Goal: Task Accomplishment & Management: Manage account settings

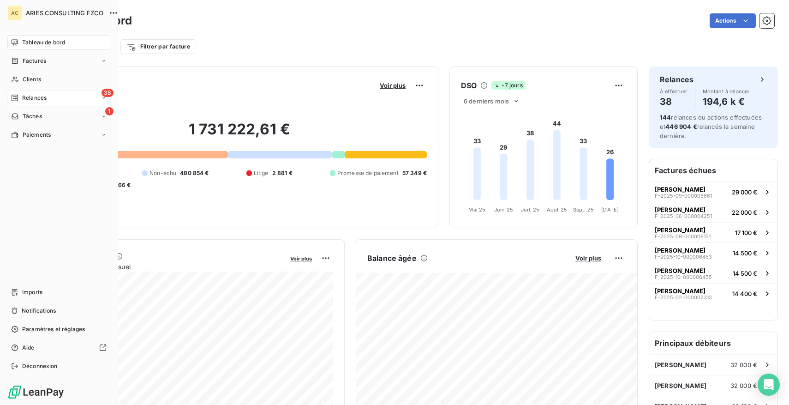
click at [46, 92] on div "38 Relances" at bounding box center [58, 97] width 103 height 15
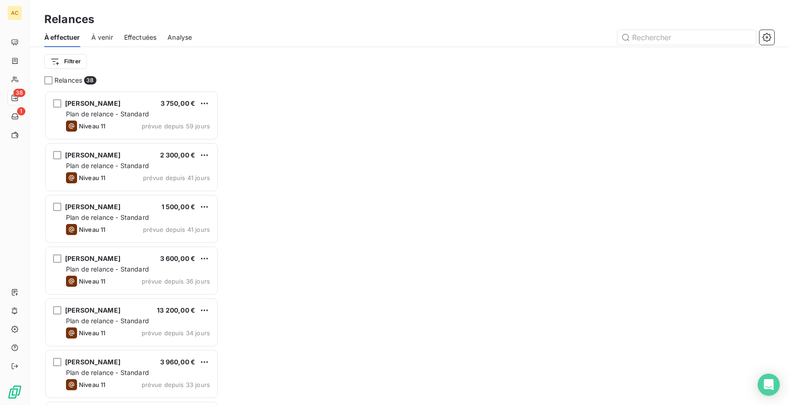
scroll to position [314, 174]
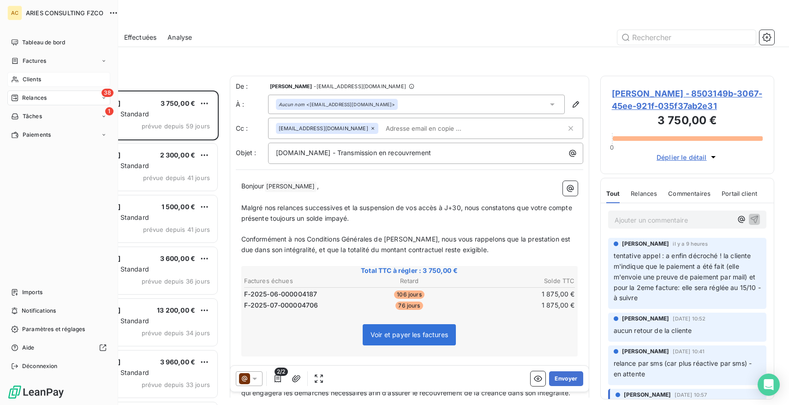
click at [32, 81] on span "Clients" at bounding box center [32, 79] width 18 height 8
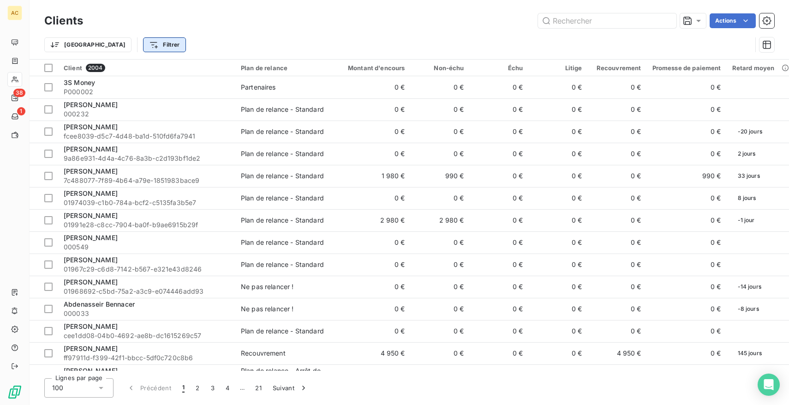
click at [124, 42] on html "AC 38 1 Clients Actions Trier Filtrer Client 2004 Plan de relance Montant d'enc…" at bounding box center [394, 202] width 789 height 405
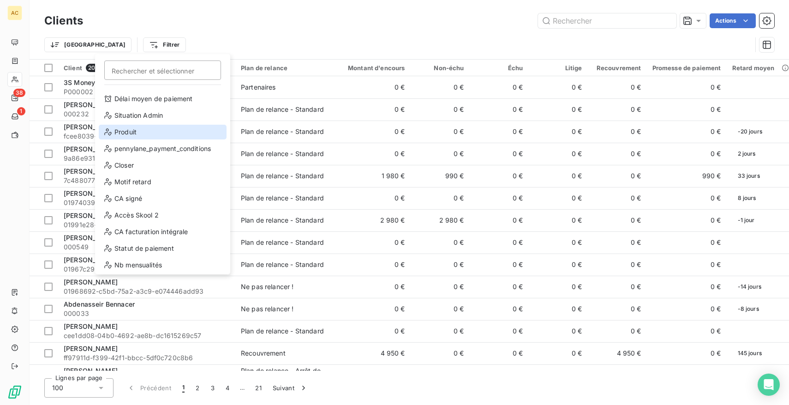
scroll to position [116, 0]
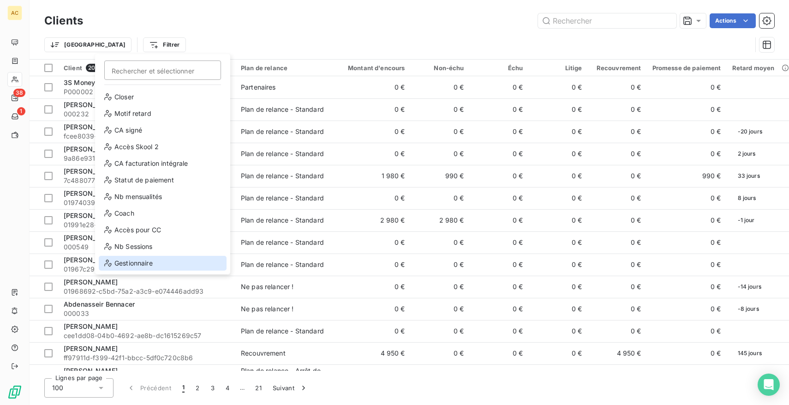
click at [153, 261] on div "Gestionnaire" at bounding box center [163, 263] width 128 height 15
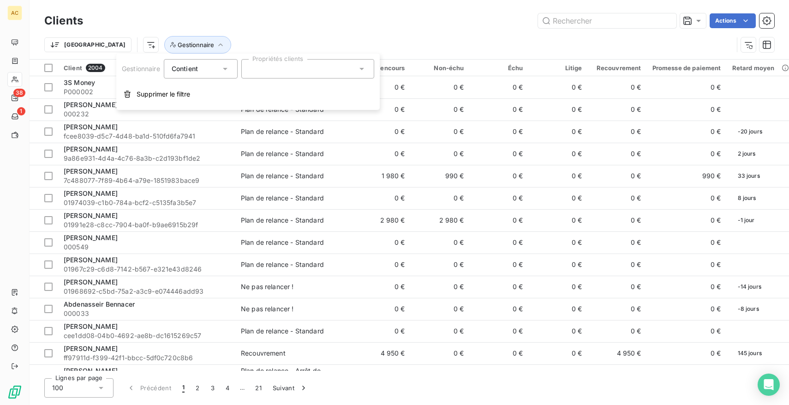
click at [217, 74] on div "Contient" at bounding box center [196, 68] width 49 height 13
click at [212, 106] on span "Ne contient pas" at bounding box center [207, 107] width 50 height 8
click at [269, 65] on div at bounding box center [307, 68] width 133 height 19
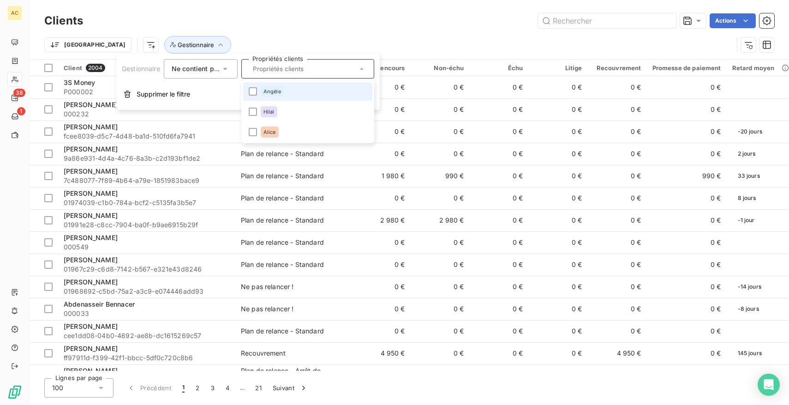
click at [266, 97] on li "Angèle" at bounding box center [307, 91] width 129 height 18
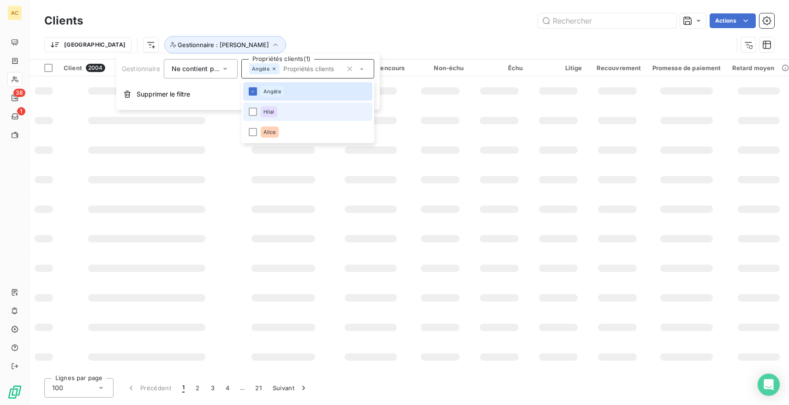
click at [267, 108] on div "Hilal" at bounding box center [269, 111] width 17 height 11
click at [267, 128] on div "Alice" at bounding box center [270, 131] width 18 height 11
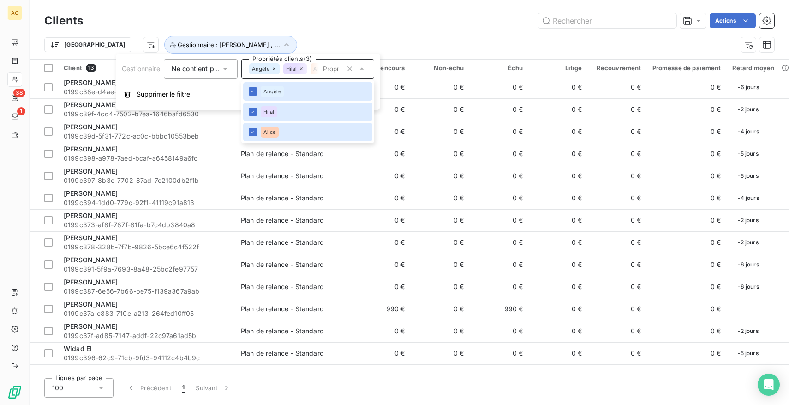
click at [264, 31] on div "Trier Gestionnaire : Angèle , ..." at bounding box center [409, 44] width 730 height 29
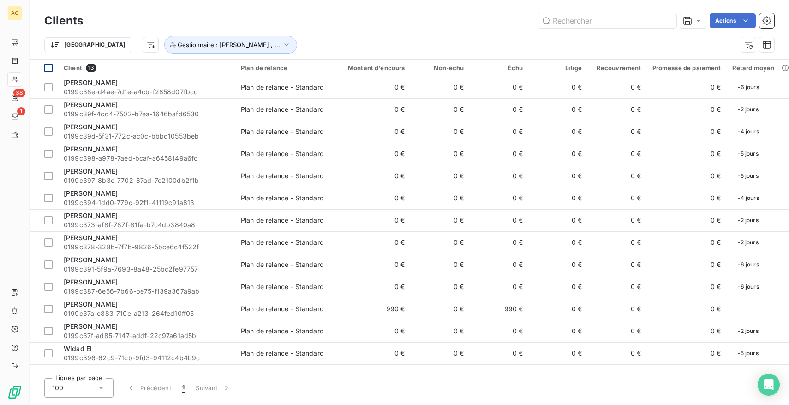
click at [49, 65] on div at bounding box center [48, 68] width 8 height 8
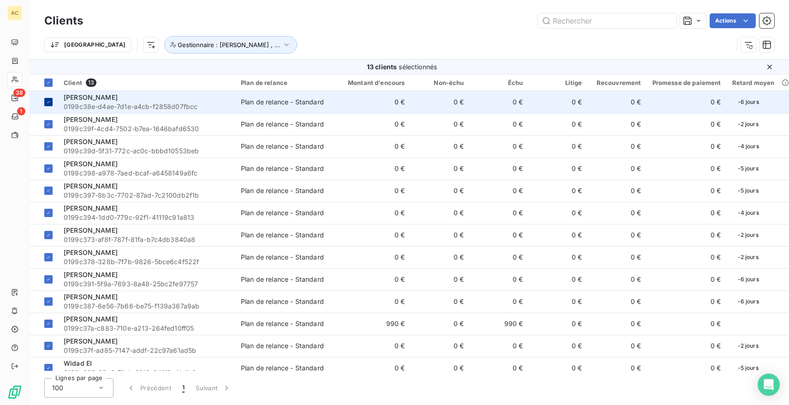
click at [50, 102] on icon at bounding box center [49, 102] width 6 height 6
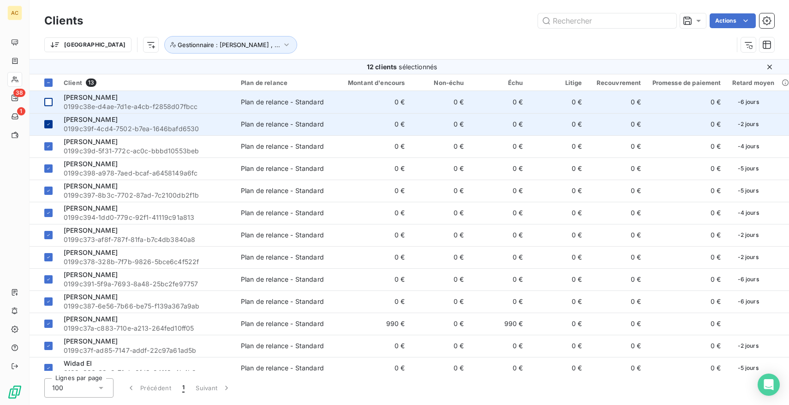
click at [50, 113] on td at bounding box center [44, 124] width 29 height 22
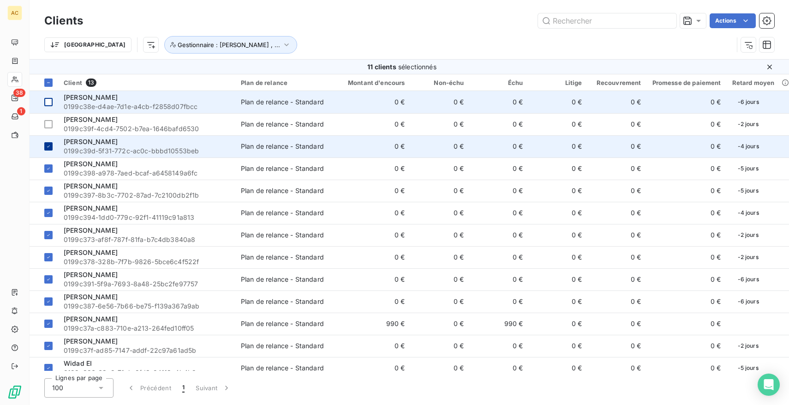
click at [50, 147] on icon at bounding box center [49, 146] width 6 height 6
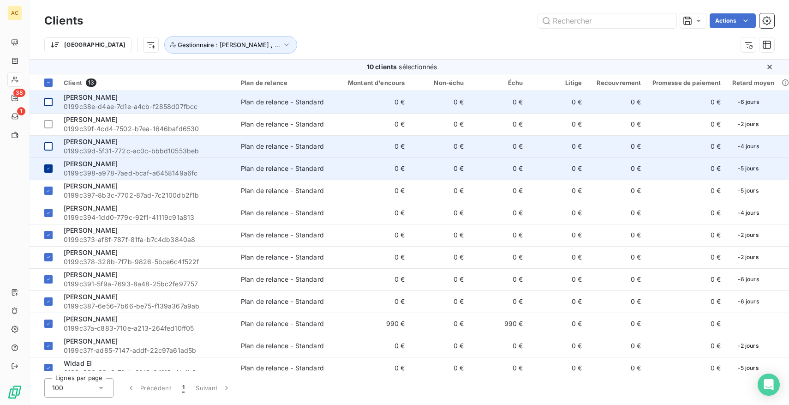
click at [51, 166] on icon at bounding box center [49, 169] width 6 height 6
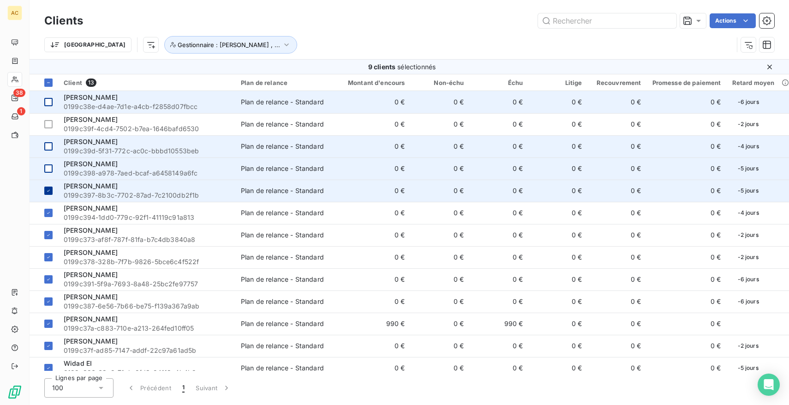
click at [50, 198] on td at bounding box center [44, 190] width 29 height 22
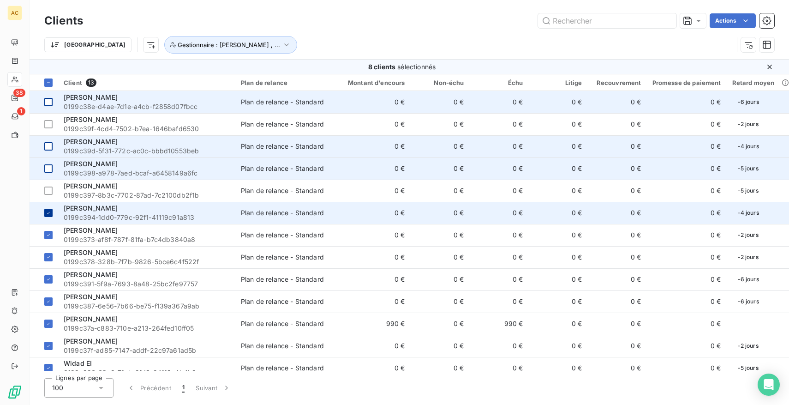
click at [50, 208] on td at bounding box center [44, 213] width 29 height 22
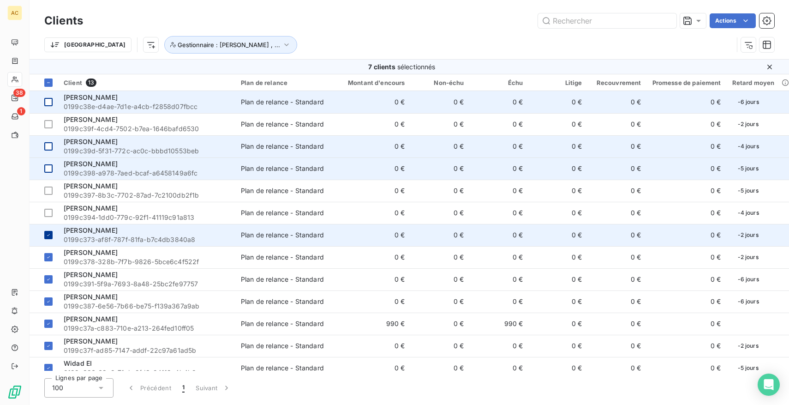
click at [51, 232] on icon at bounding box center [49, 235] width 6 height 6
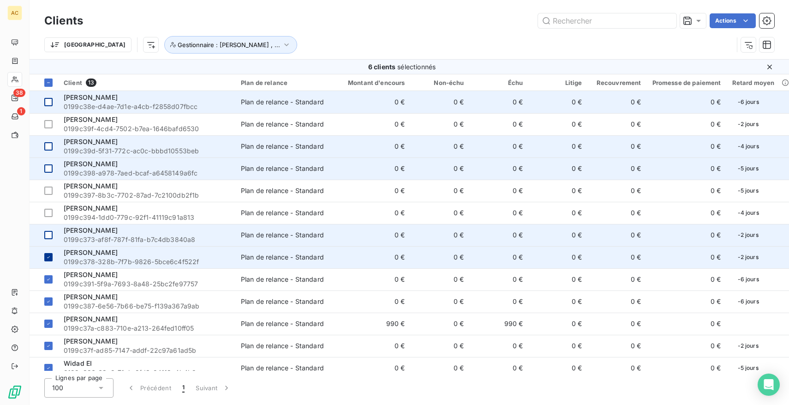
click at [53, 253] on td at bounding box center [44, 257] width 29 height 22
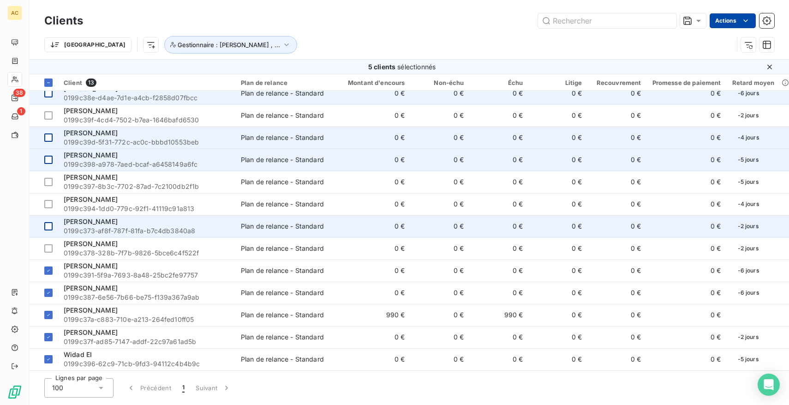
click at [727, 21] on html "AC 38 1 Clients Actions Trier Gestionnaire : [PERSON_NAME] , ... 5 clients séle…" at bounding box center [394, 202] width 789 height 405
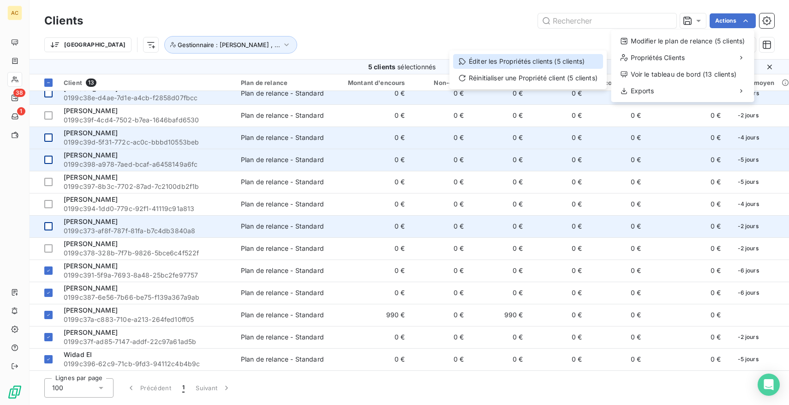
click at [555, 60] on div "Éditer les Propriétés clients (5 clients)" at bounding box center [528, 61] width 150 height 15
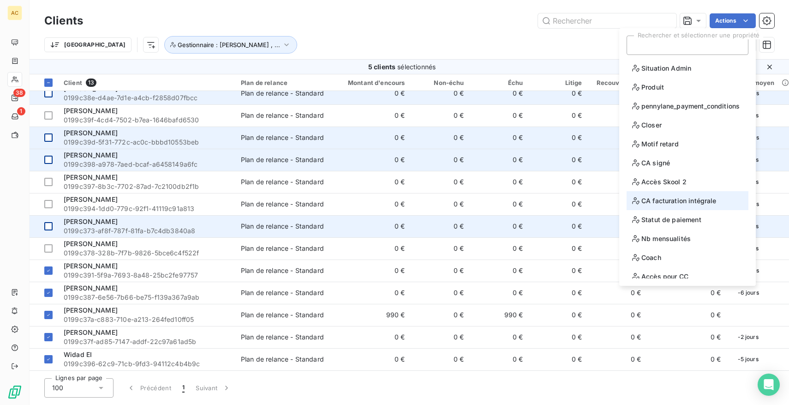
scroll to position [45, 0]
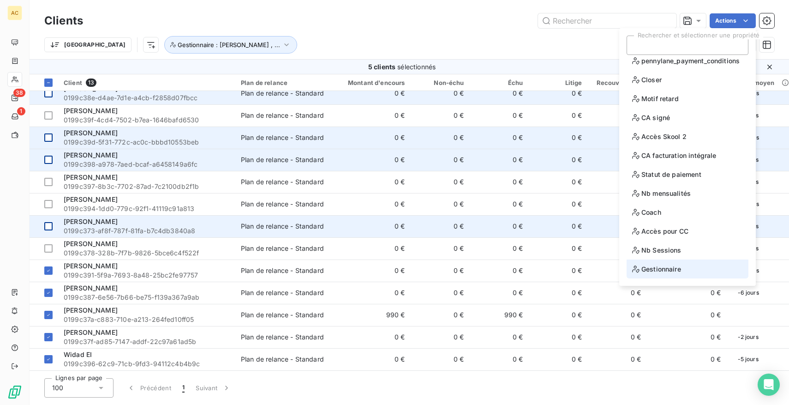
click at [664, 269] on span "Gestionnaire" at bounding box center [656, 269] width 49 height 12
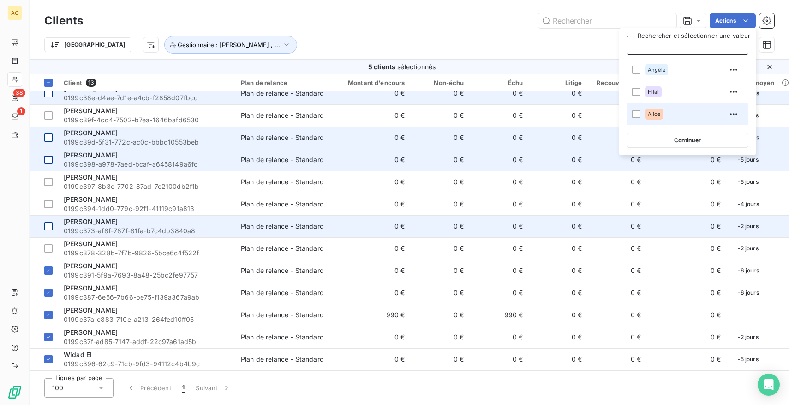
click at [645, 112] on li "Alice" at bounding box center [688, 114] width 122 height 22
click at [446, 50] on div "Trier Gestionnaire : Angèle , ..." at bounding box center [388, 45] width 689 height 18
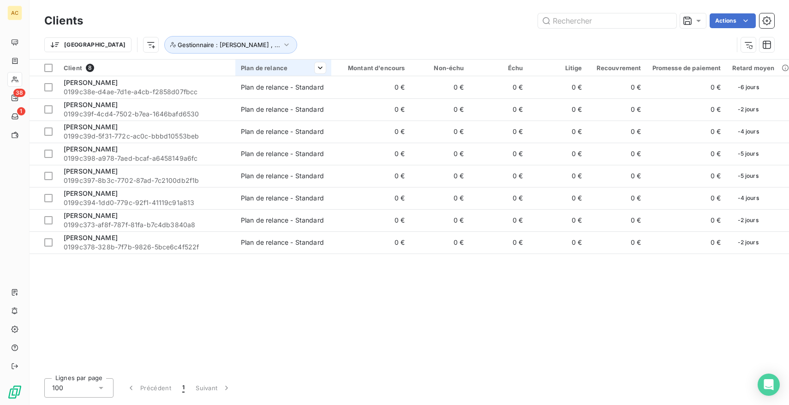
scroll to position [0, 0]
click at [50, 69] on div at bounding box center [48, 68] width 8 height 8
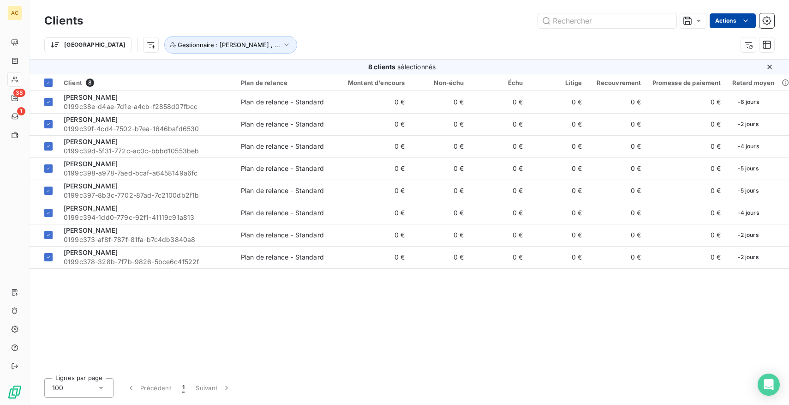
click at [739, 25] on html "AC 38 1 Clients Actions Trier Gestionnaire : [PERSON_NAME] , ... 8 clients séle…" at bounding box center [394, 202] width 789 height 405
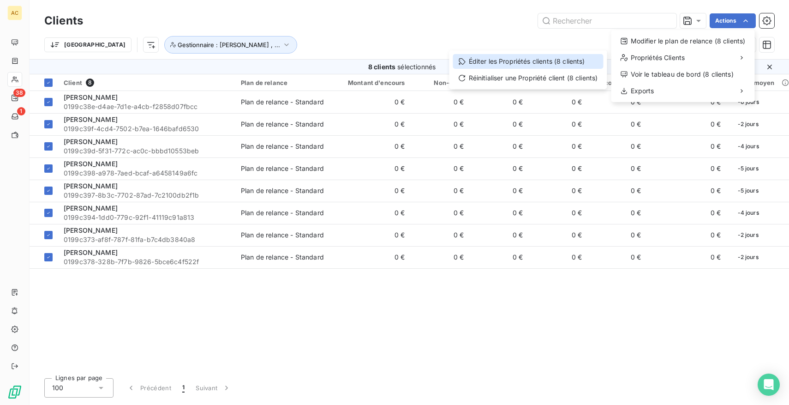
click at [556, 64] on div "Éditer les Propriétés clients (8 clients)" at bounding box center [528, 61] width 150 height 15
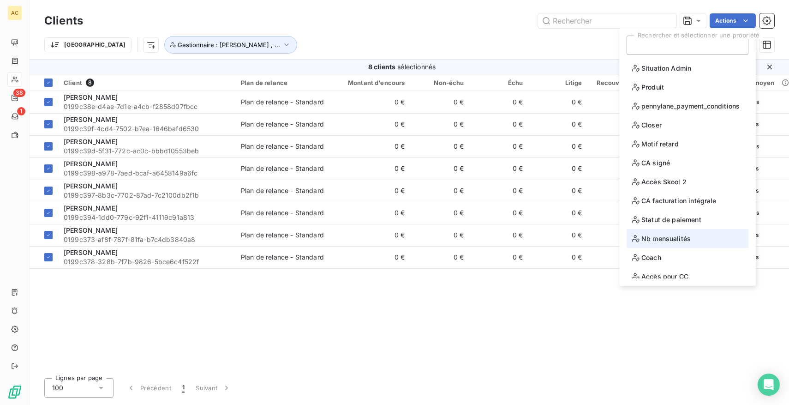
scroll to position [45, 0]
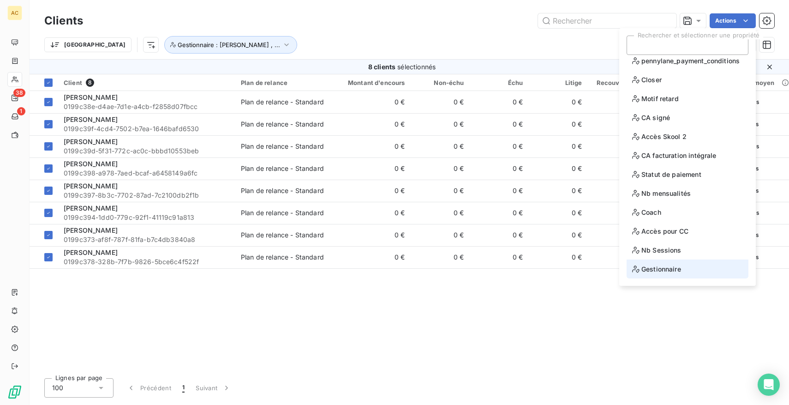
click at [665, 270] on span "Gestionnaire" at bounding box center [656, 269] width 49 height 12
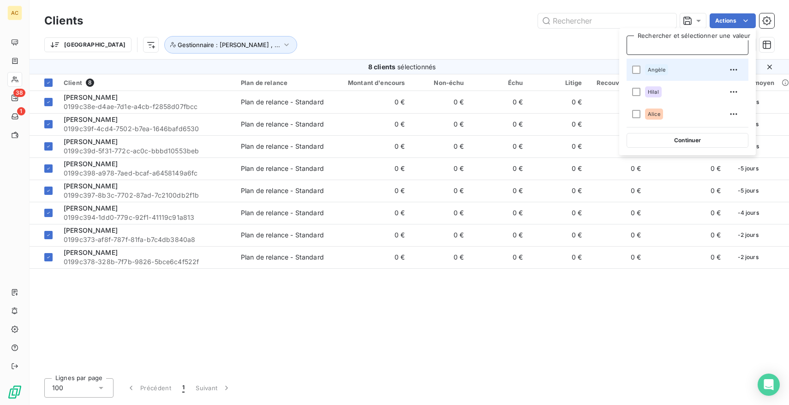
click at [648, 69] on span "Angèle" at bounding box center [657, 70] width 18 height 6
click at [485, 38] on div "Trier Gestionnaire : Angèle , ..." at bounding box center [388, 45] width 689 height 18
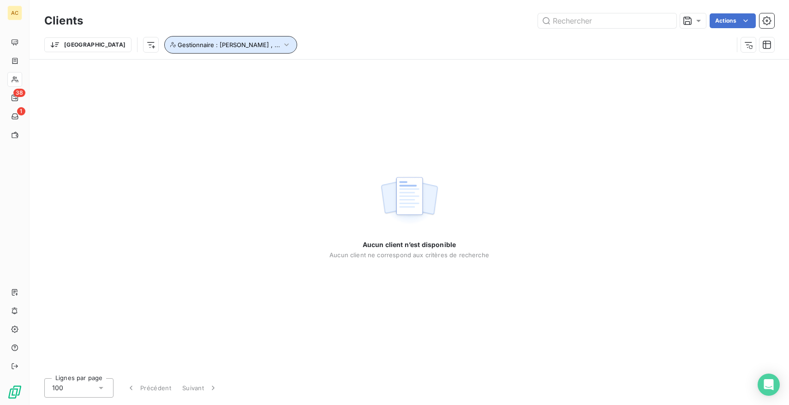
click at [199, 47] on span "Gestionnaire : [PERSON_NAME] , ..." at bounding box center [229, 44] width 102 height 7
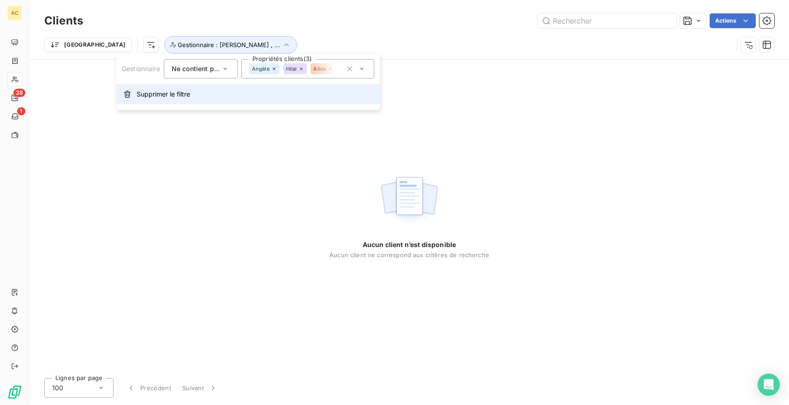
click at [175, 95] on span "Supprimer le filtre" at bounding box center [164, 94] width 54 height 9
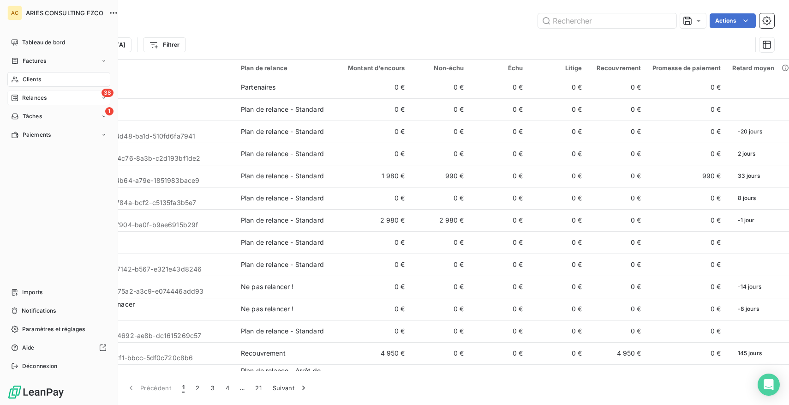
click at [49, 91] on div "38 Relances" at bounding box center [58, 97] width 103 height 15
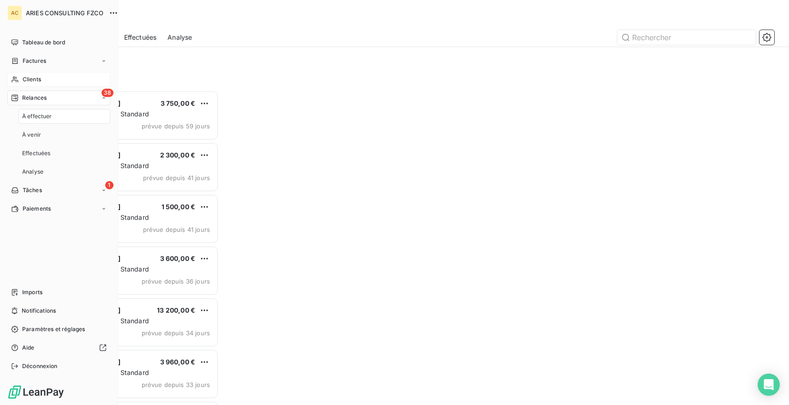
scroll to position [314, 174]
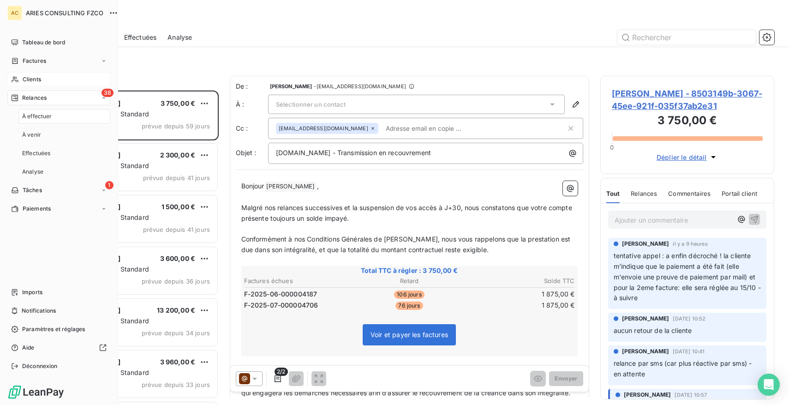
click at [78, 111] on div "À effectuer" at bounding box center [64, 116] width 92 height 15
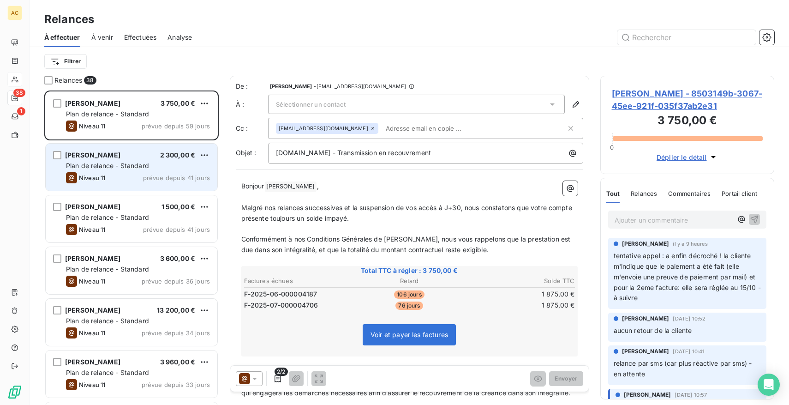
click at [162, 161] on div "Plan de relance - Standard" at bounding box center [138, 165] width 144 height 9
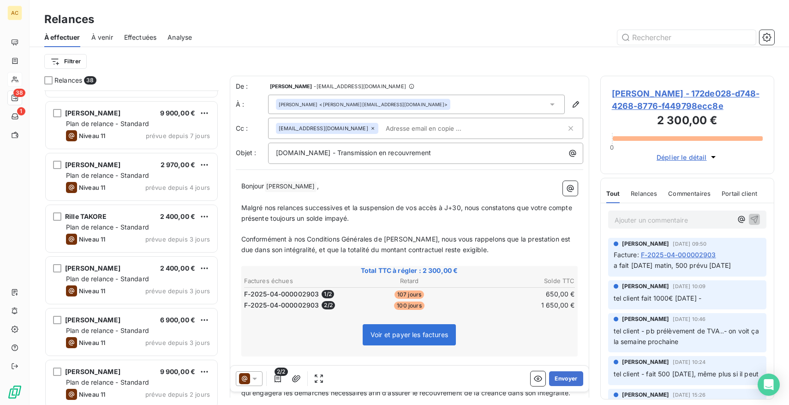
scroll to position [1650, 0]
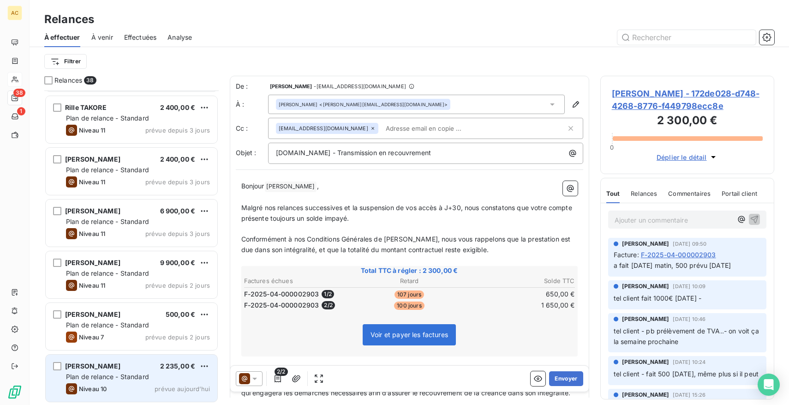
click at [154, 378] on div "Plan de relance - Standard" at bounding box center [138, 376] width 144 height 9
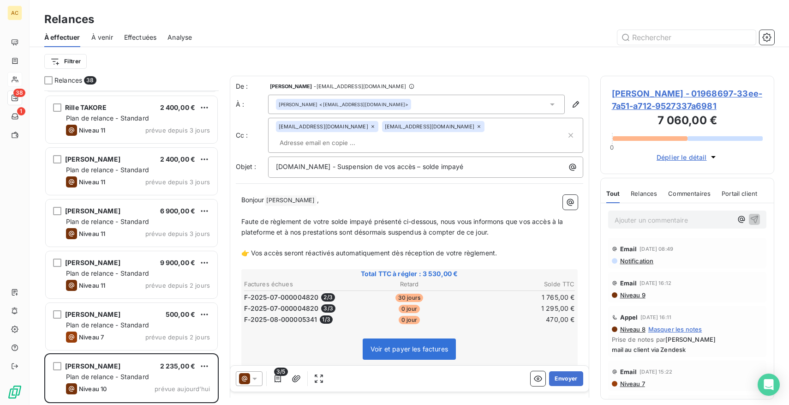
click at [174, 33] on span "Analyse" at bounding box center [179, 37] width 24 height 9
